Goal: Navigation & Orientation: Find specific page/section

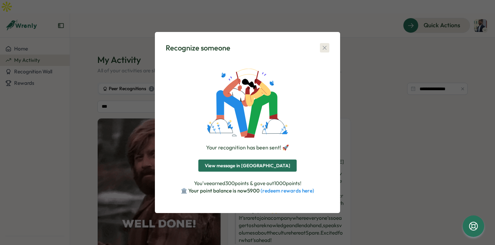
click at [326, 47] on icon "button" at bounding box center [324, 47] width 7 height 7
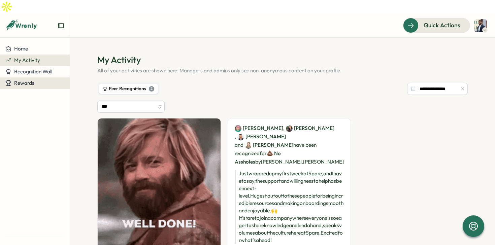
click at [26, 77] on button "Rewards" at bounding box center [35, 82] width 70 height 11
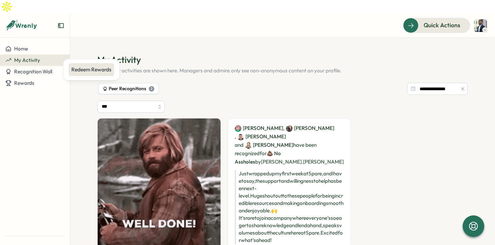
click at [77, 75] on div "Redeem Rewards" at bounding box center [91, 69] width 45 height 13
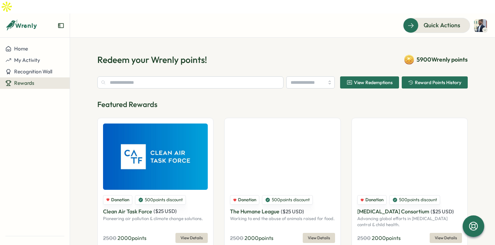
type input "**********"
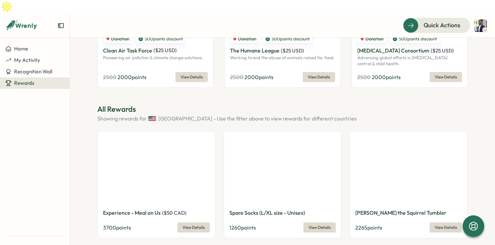
scroll to position [182, 0]
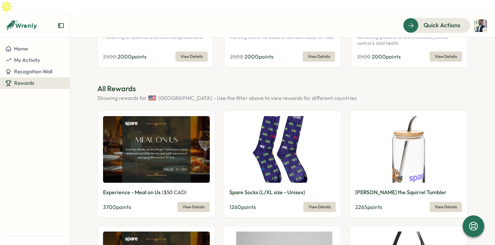
click at [193, 202] on span "View Details" at bounding box center [194, 206] width 22 height 9
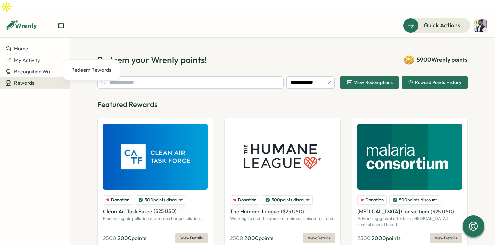
click at [41, 77] on button "Rewards" at bounding box center [35, 82] width 70 height 11
click at [41, 68] on span "Recognition Wall" at bounding box center [33, 71] width 38 height 6
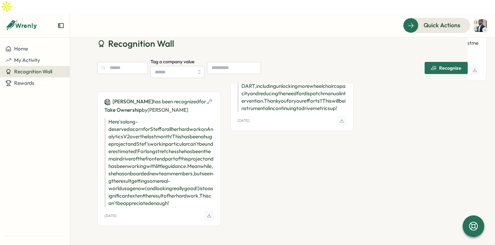
scroll to position [3133, 0]
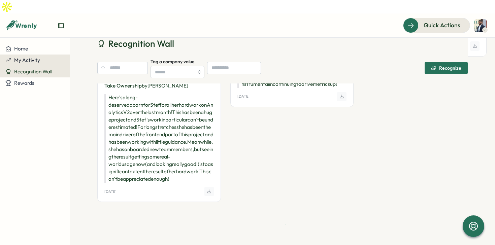
click at [40, 57] on div "My Activity" at bounding box center [34, 60] width 59 height 6
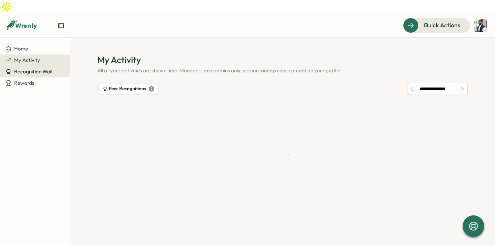
click at [40, 68] on span "Recognition Wall" at bounding box center [33, 71] width 38 height 6
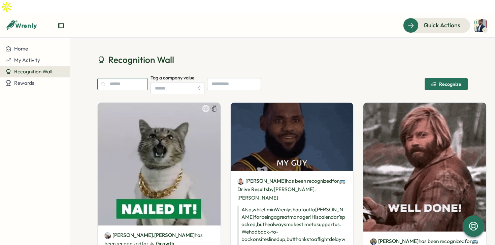
click at [115, 78] on input "text" at bounding box center [122, 84] width 51 height 12
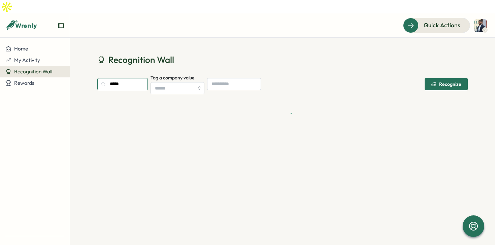
type input "****"
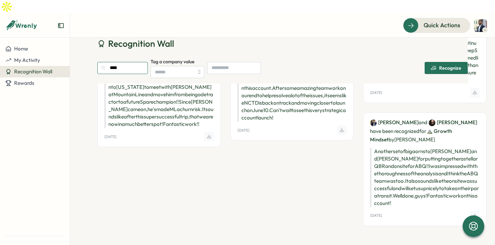
scroll to position [687, 0]
drag, startPoint x: 275, startPoint y: 108, endPoint x: 310, endPoint y: 111, distance: 35.4
copy p "[PERSON_NAME]"
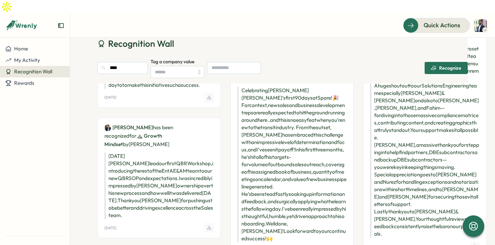
scroll to position [0, 0]
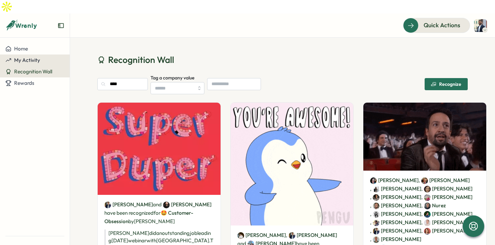
click at [38, 57] on span "My Activity" at bounding box center [27, 60] width 26 height 6
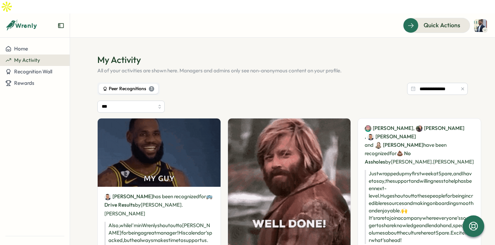
click at [129, 85] on div "Peer Recognitions 3" at bounding box center [129, 88] width 52 height 7
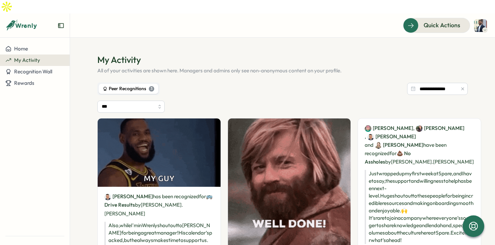
click at [129, 85] on div "Peer Recognitions 3" at bounding box center [129, 88] width 52 height 7
